Goal: Task Accomplishment & Management: Use online tool/utility

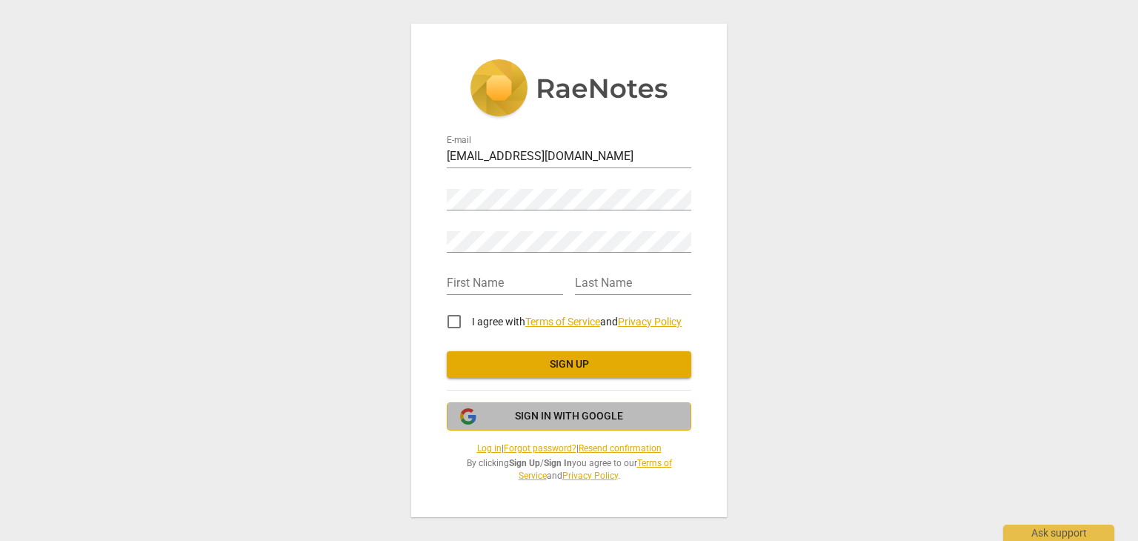
click at [595, 410] on span "Sign in with Google" at bounding box center [569, 416] width 108 height 15
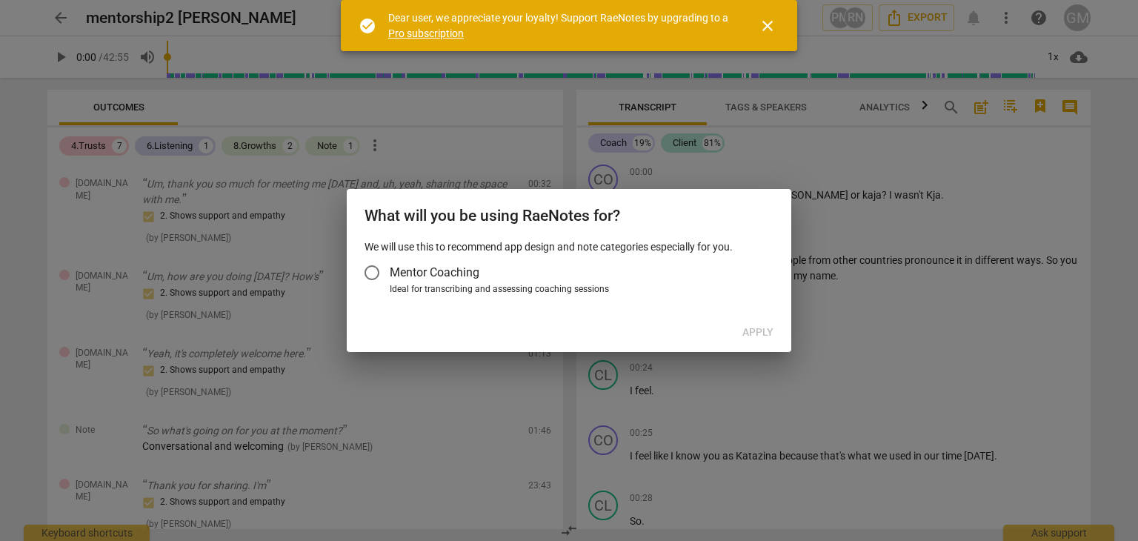
click at [376, 273] on input "Mentor Coaching" at bounding box center [372, 273] width 36 height 36
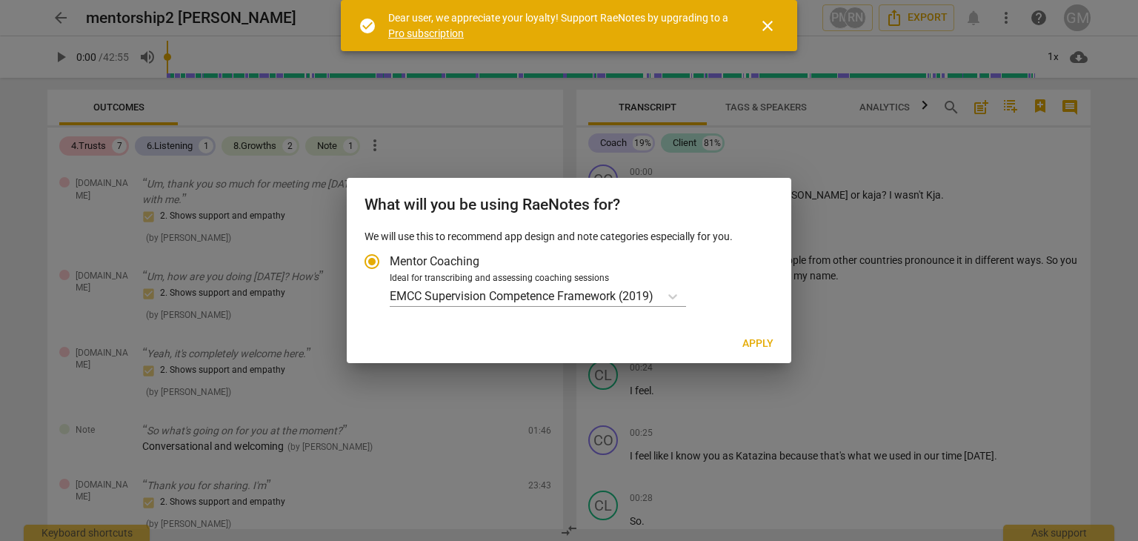
click at [745, 344] on span "Apply" at bounding box center [757, 343] width 31 height 15
radio input "false"
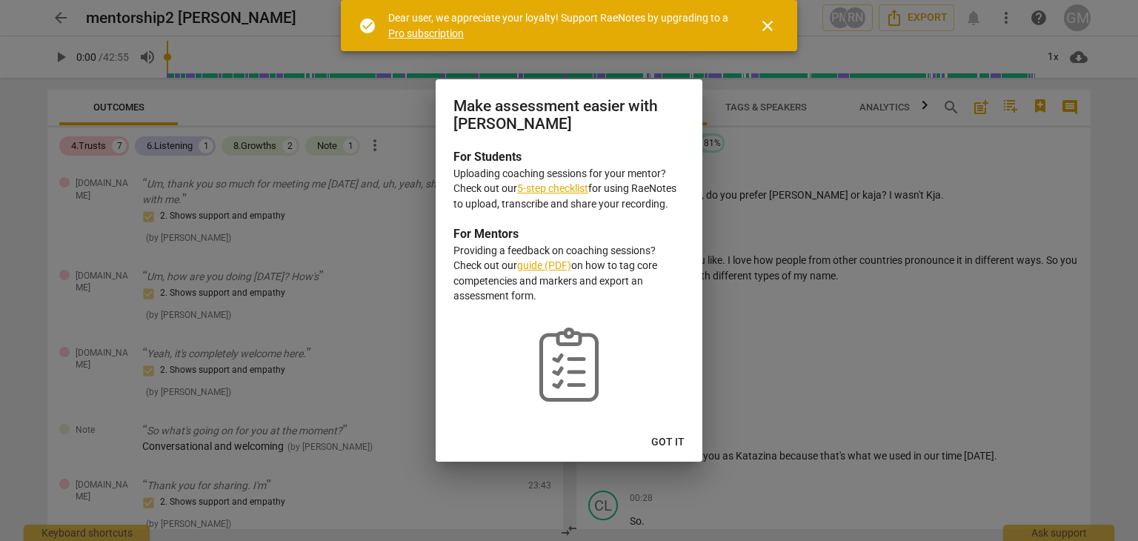
click at [679, 427] on div "Make assessment easier with RaeNotes For Students Uploading coaching sessions f…" at bounding box center [568, 270] width 267 height 382
click at [680, 439] on span "Got it" at bounding box center [667, 442] width 33 height 15
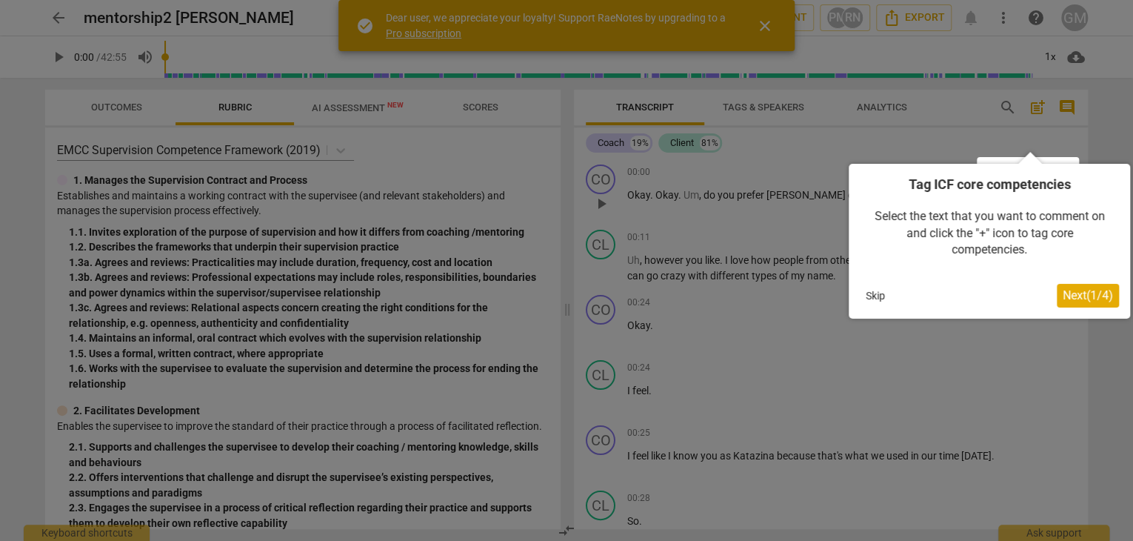
click at [878, 296] on button "Skip" at bounding box center [875, 295] width 31 height 22
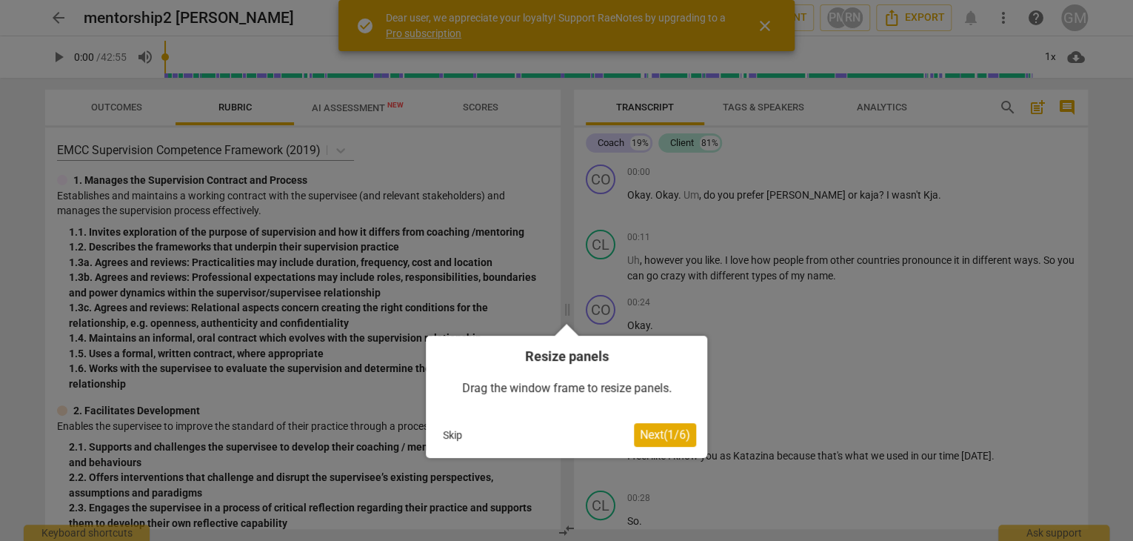
click at [454, 436] on button "Skip" at bounding box center [452, 435] width 31 height 22
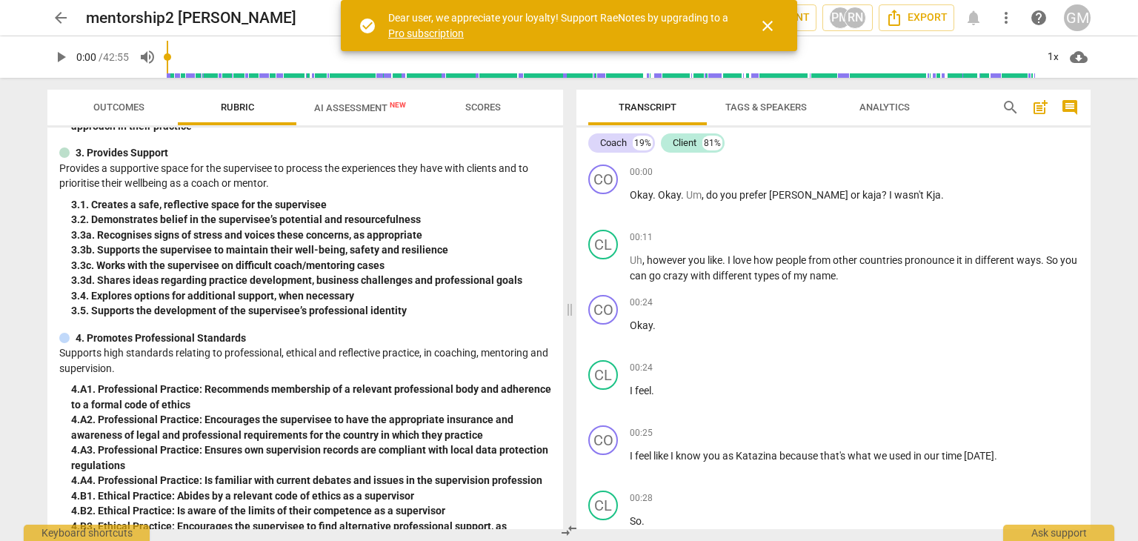
scroll to position [370, 0]
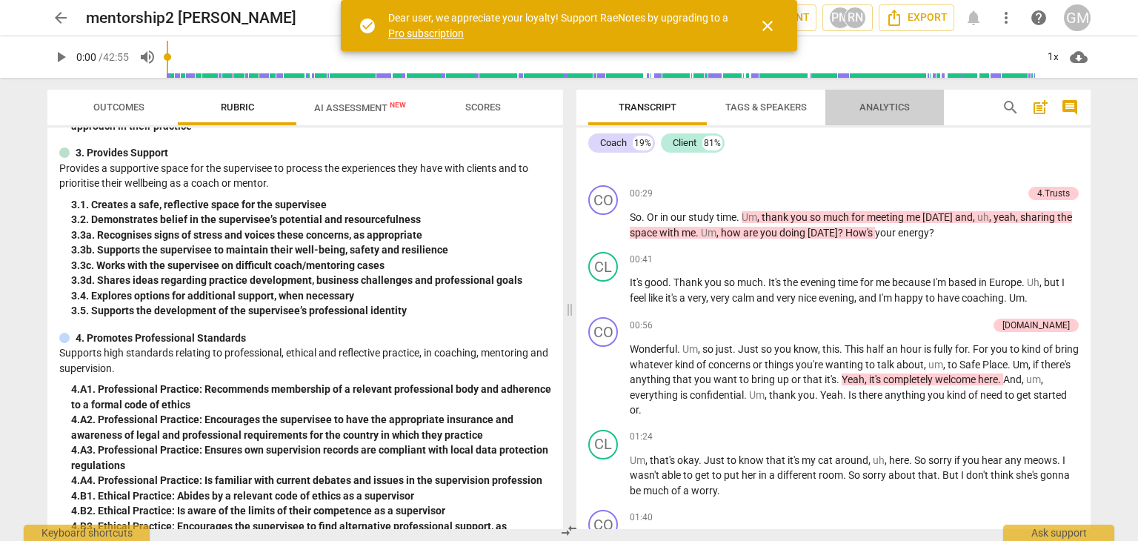
click at [889, 103] on span "Analytics" at bounding box center [884, 106] width 50 height 11
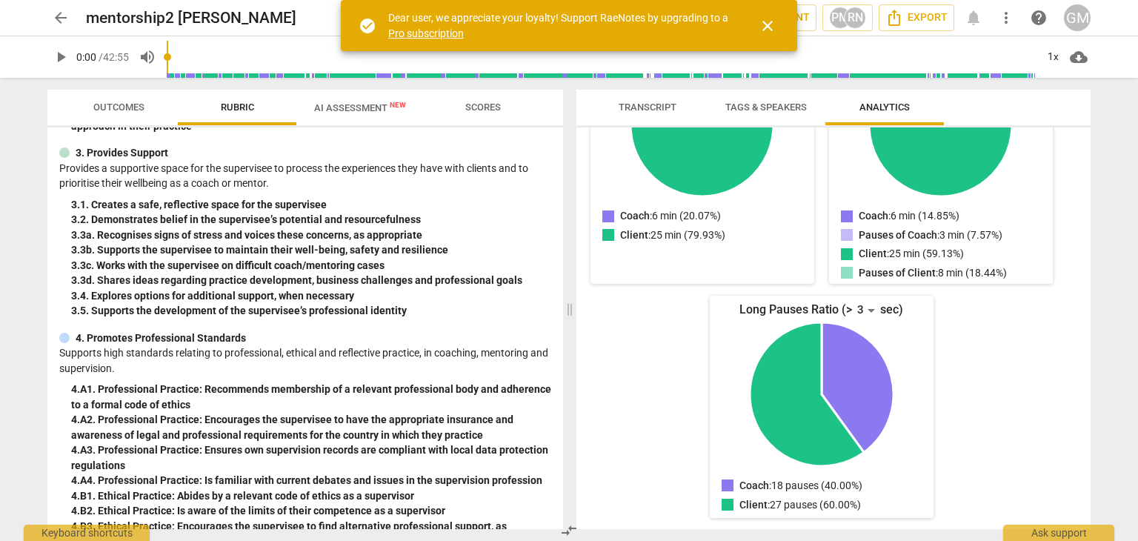
scroll to position [0, 0]
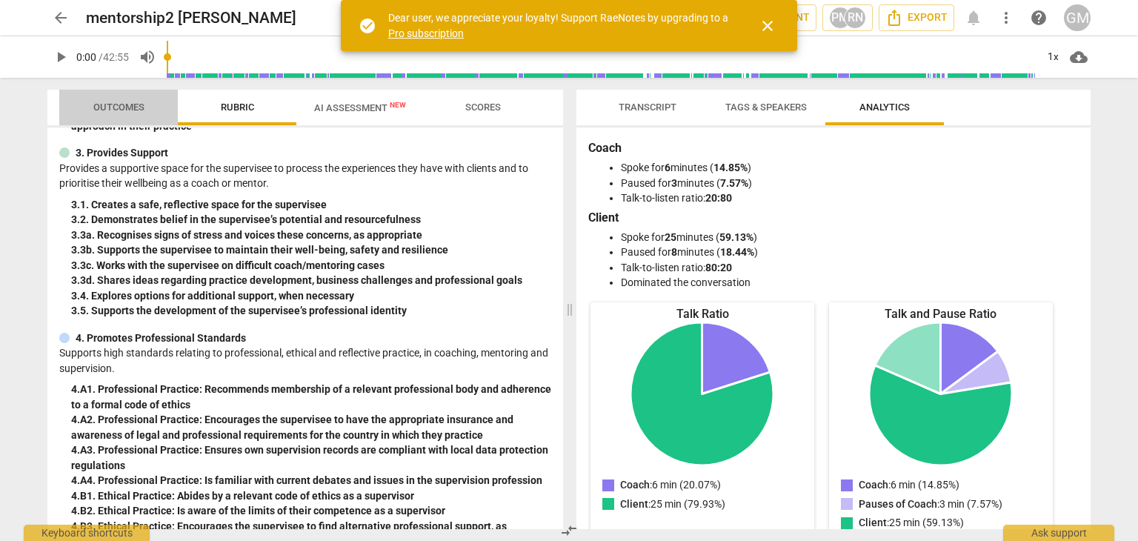
click at [100, 98] on span "Outcomes" at bounding box center [119, 108] width 87 height 20
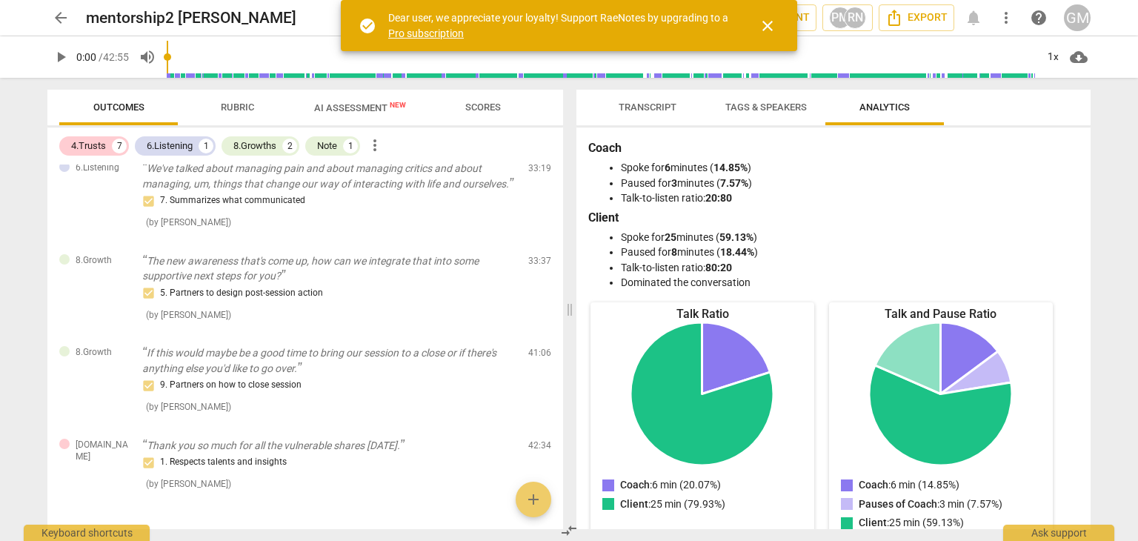
scroll to position [608, 0]
click at [247, 141] on div "8.Growths" at bounding box center [254, 145] width 43 height 15
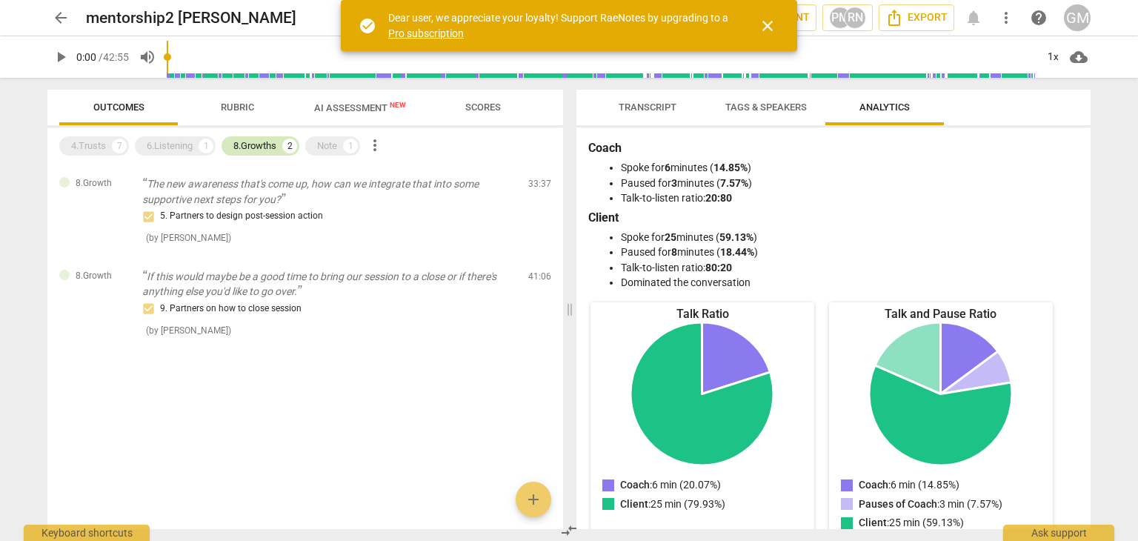
scroll to position [0, 0]
click at [320, 147] on div "Note" at bounding box center [327, 145] width 20 height 15
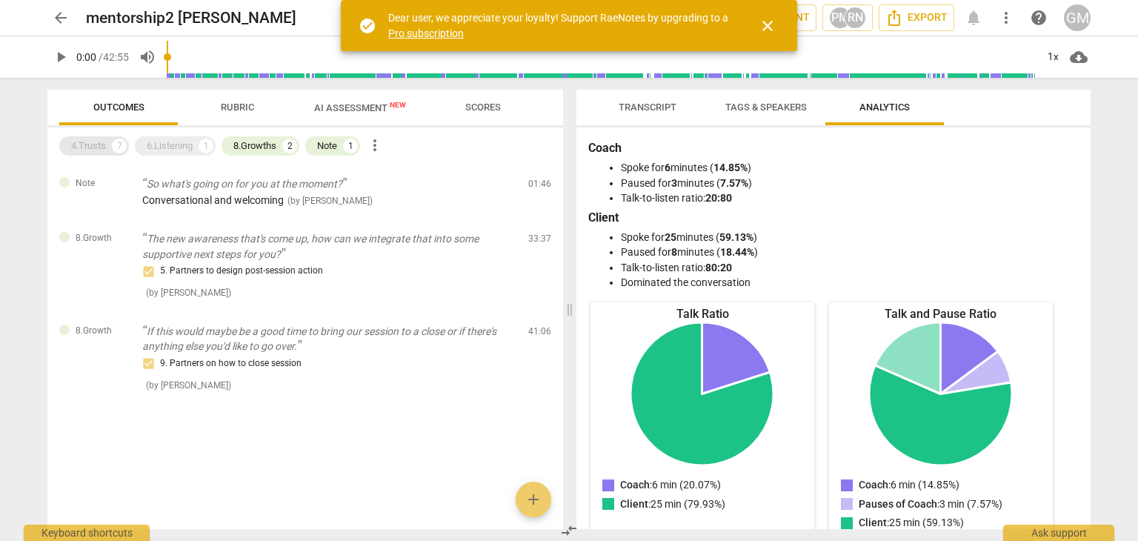
click at [107, 146] on div "4.Trusts 7" at bounding box center [94, 145] width 70 height 19
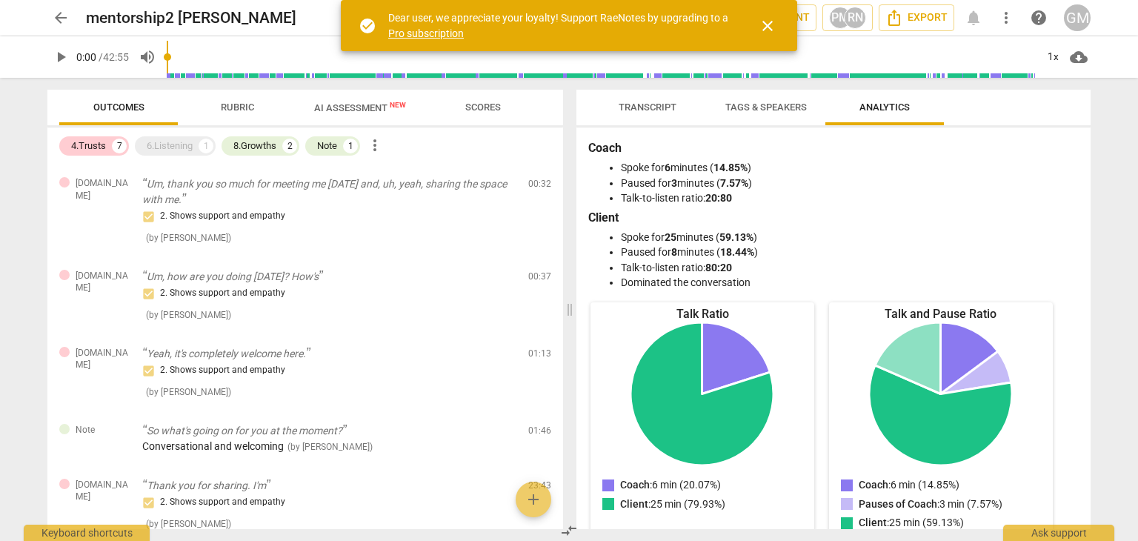
click at [248, 107] on span "Rubric" at bounding box center [237, 106] width 33 height 11
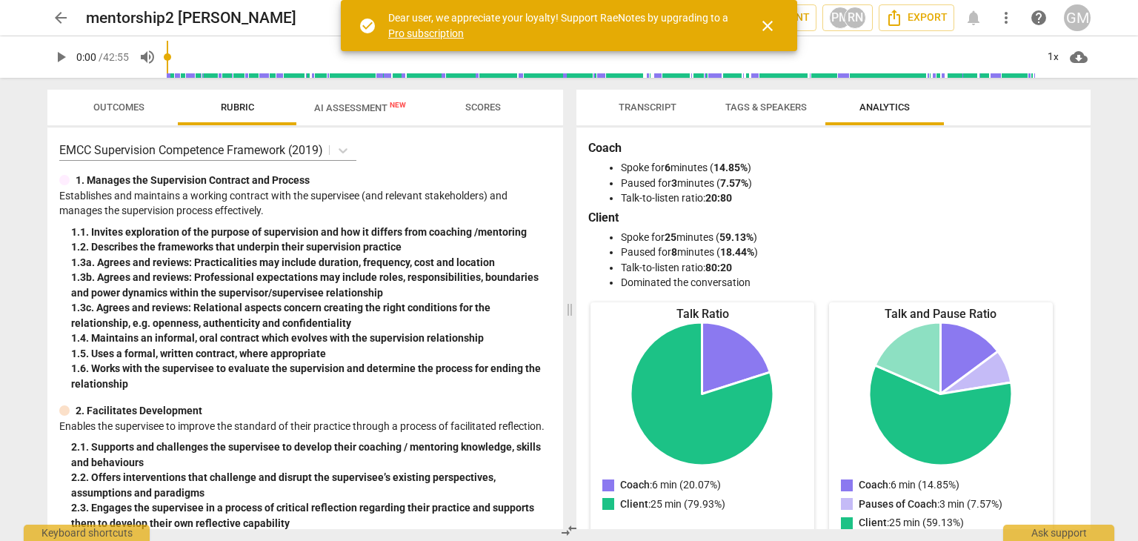
click at [333, 99] on span "AI Assessment New" at bounding box center [359, 107] width 127 height 22
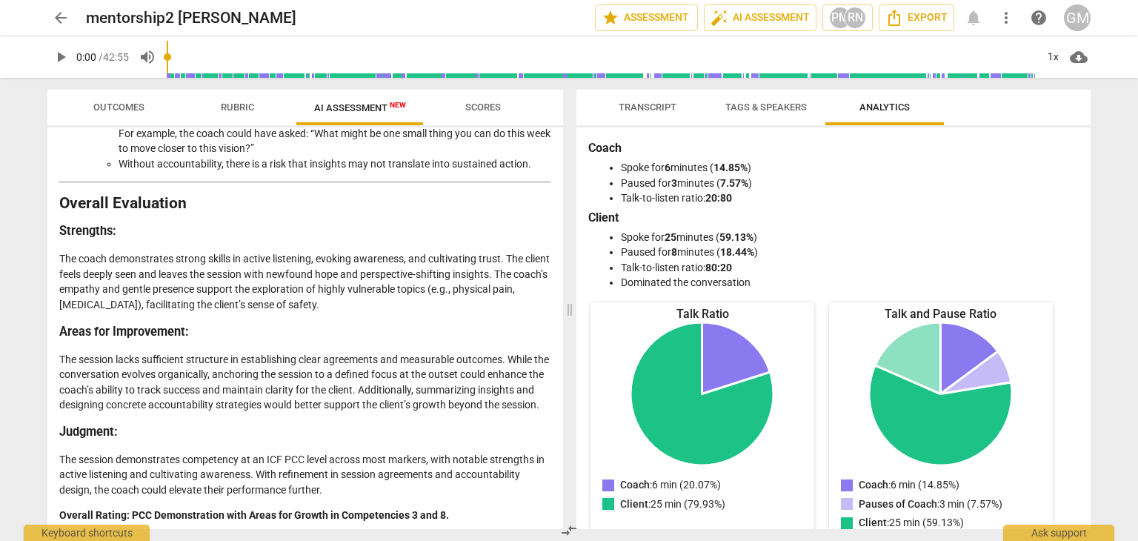
scroll to position [2240, 0]
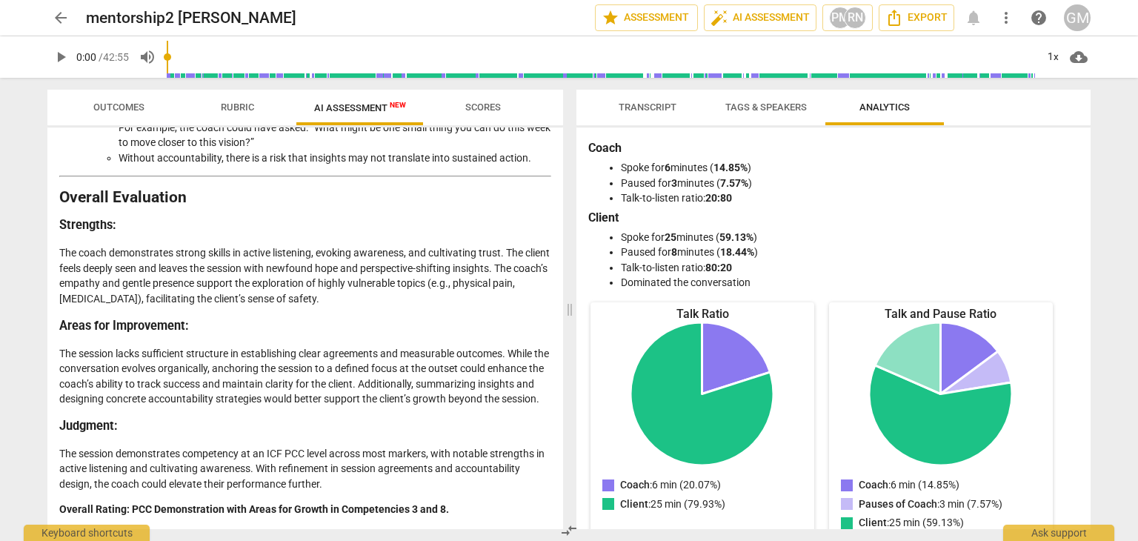
click at [487, 101] on span "Scores" at bounding box center [483, 106] width 36 height 11
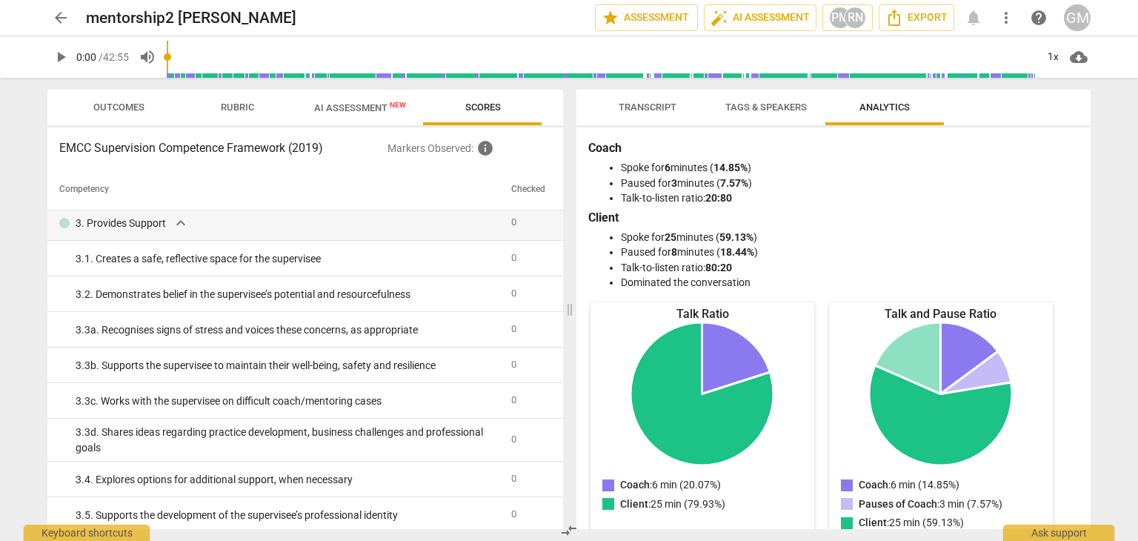
scroll to position [625, 0]
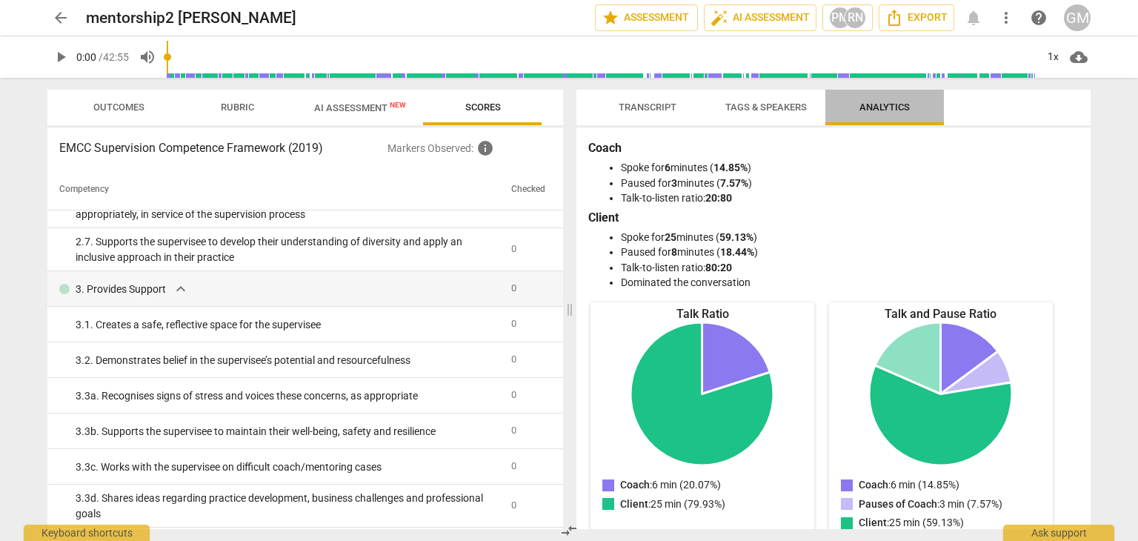
click at [884, 110] on span "Analytics" at bounding box center [884, 106] width 50 height 11
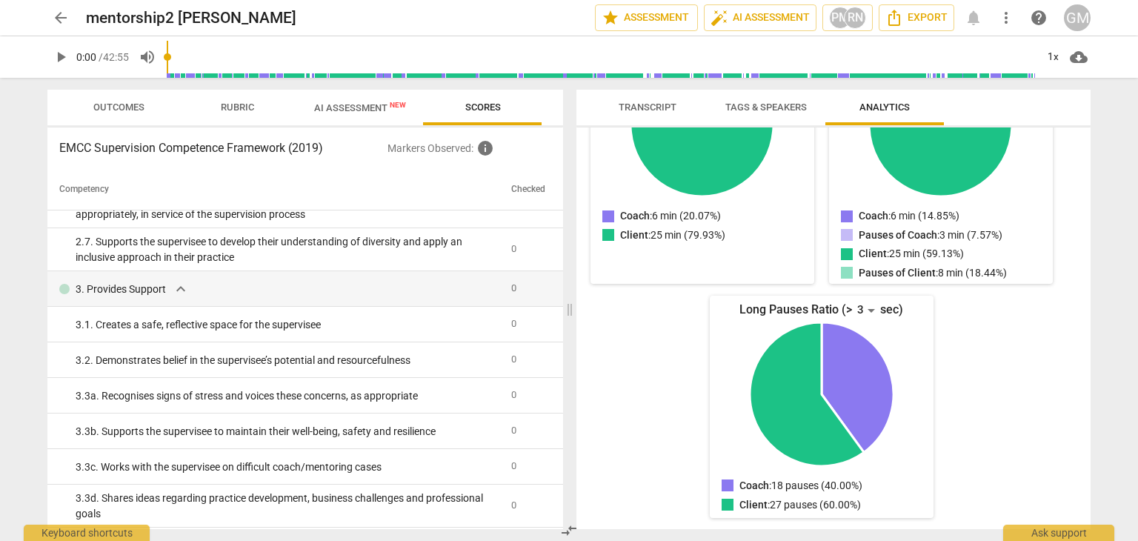
scroll to position [0, 0]
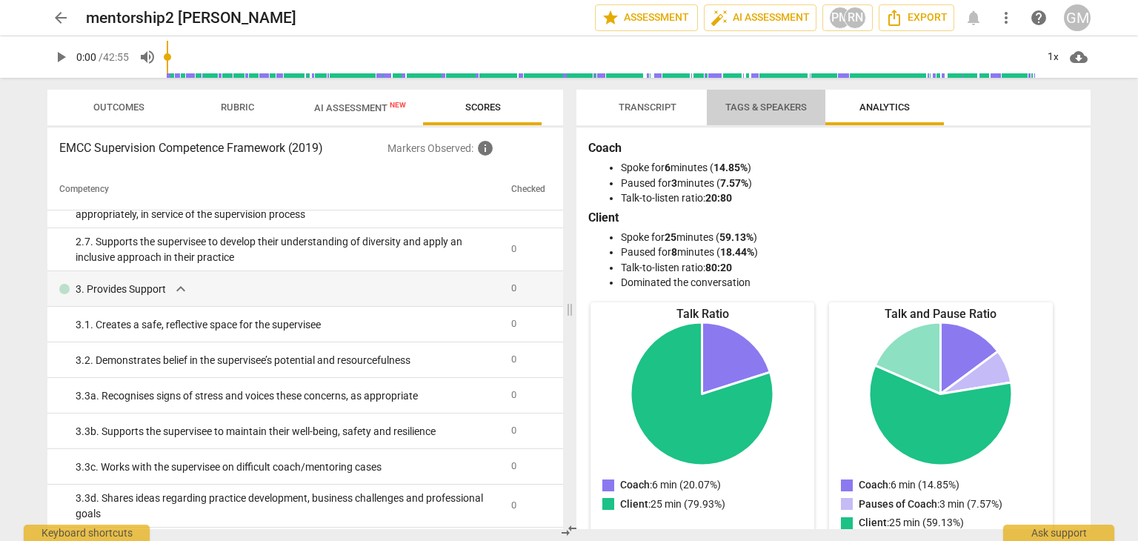
click at [791, 101] on span "Tags & Speakers" at bounding box center [765, 106] width 81 height 11
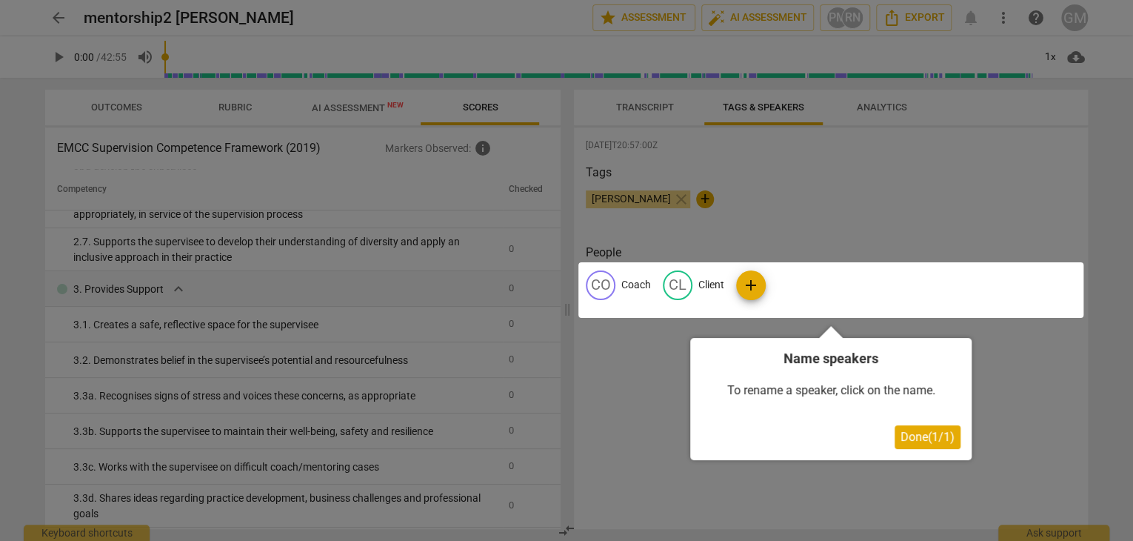
click at [675, 106] on div at bounding box center [566, 270] width 1133 height 541
click at [910, 432] on span "Done ( 1 / 1 )" at bounding box center [928, 437] width 54 height 14
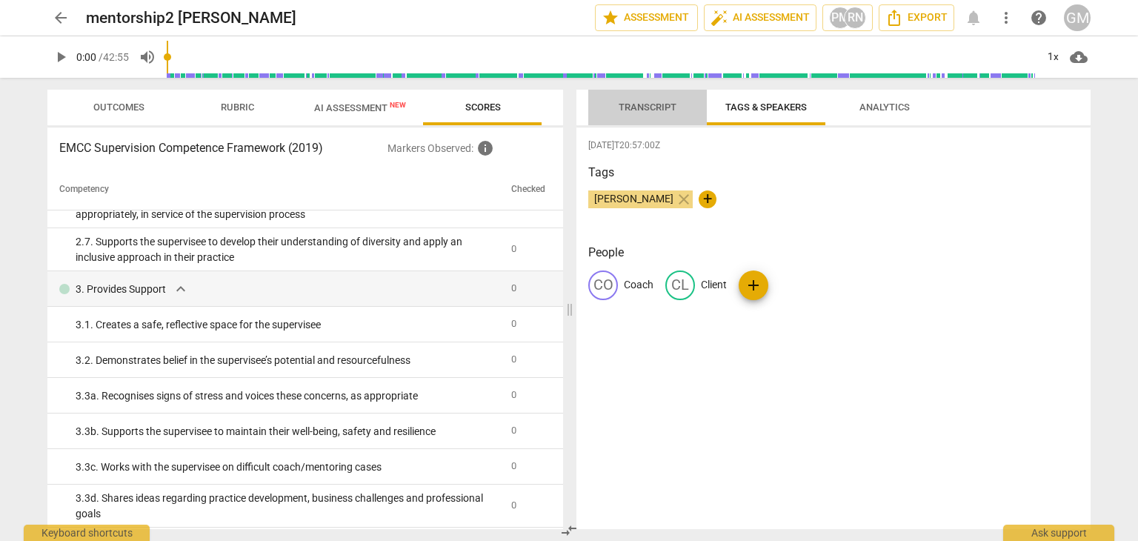
click at [658, 107] on span "Transcript" at bounding box center [647, 106] width 58 height 11
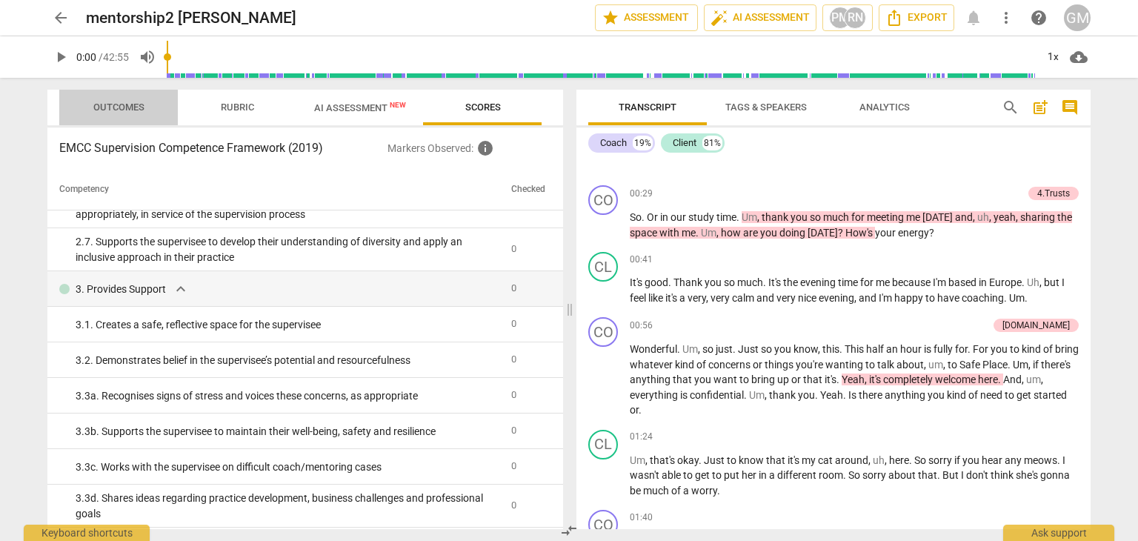
click at [134, 96] on button "Outcomes" at bounding box center [118, 108] width 118 height 36
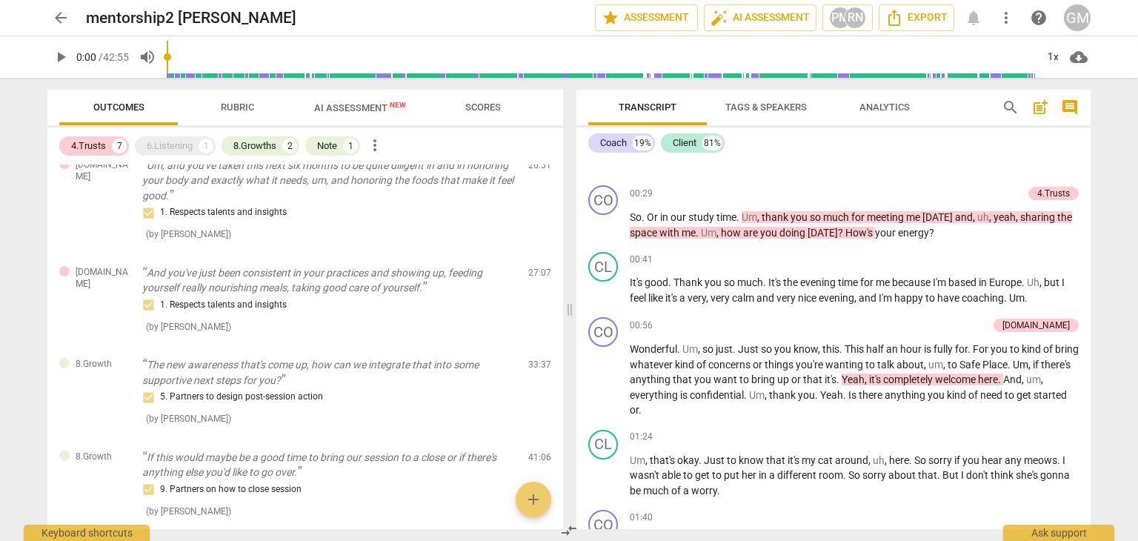
scroll to position [444, 0]
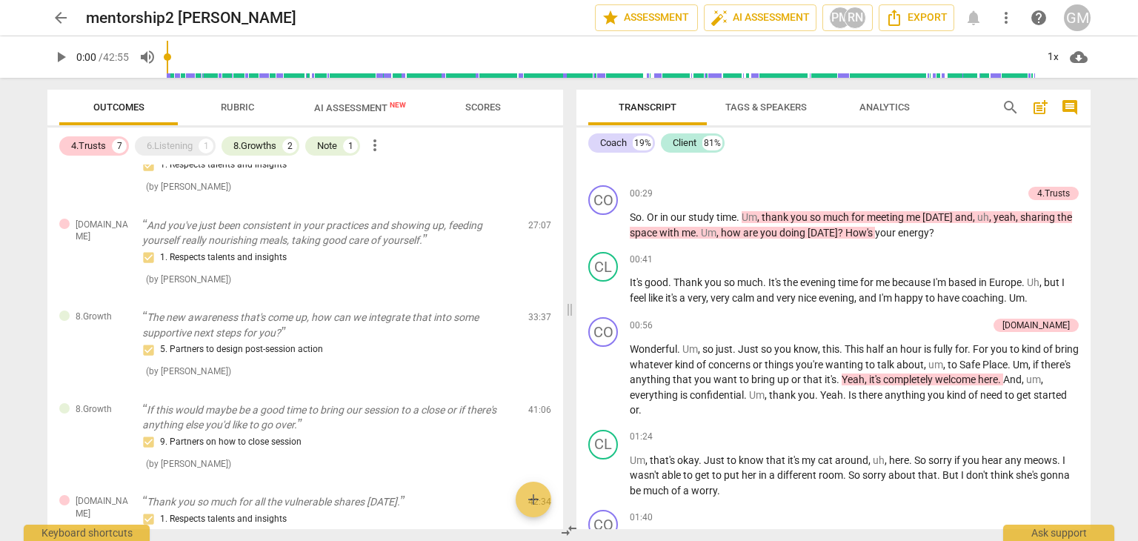
click at [1085, 10] on div "GM" at bounding box center [1077, 17] width 27 height 27
